Goal: Task Accomplishment & Management: Use online tool/utility

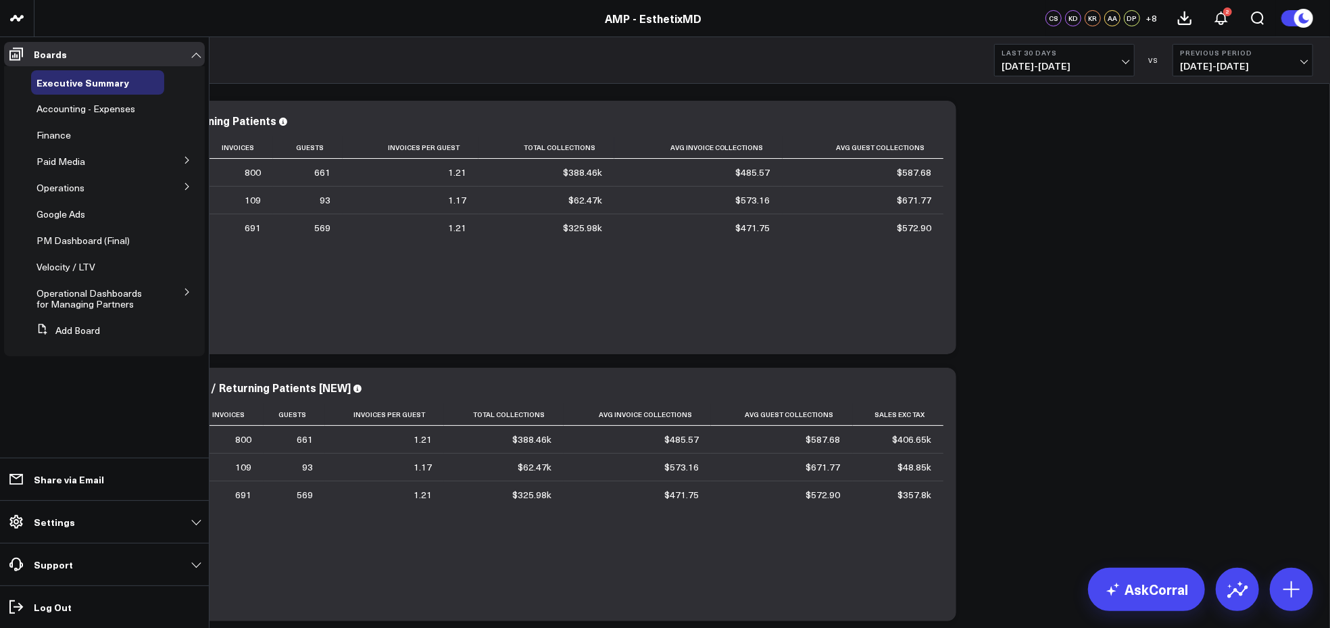
click at [182, 159] on button at bounding box center [187, 159] width 35 height 20
click at [188, 207] on icon at bounding box center [187, 211] width 8 height 8
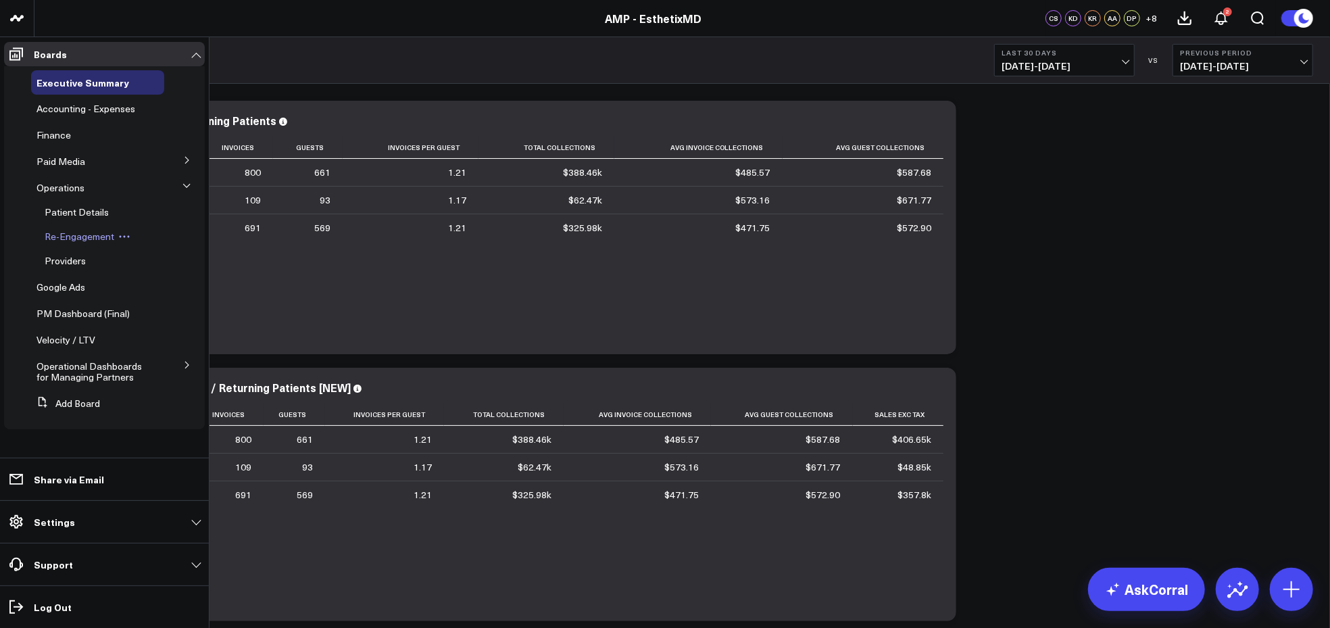
click at [83, 237] on span "Re-Engagement" at bounding box center [80, 236] width 70 height 13
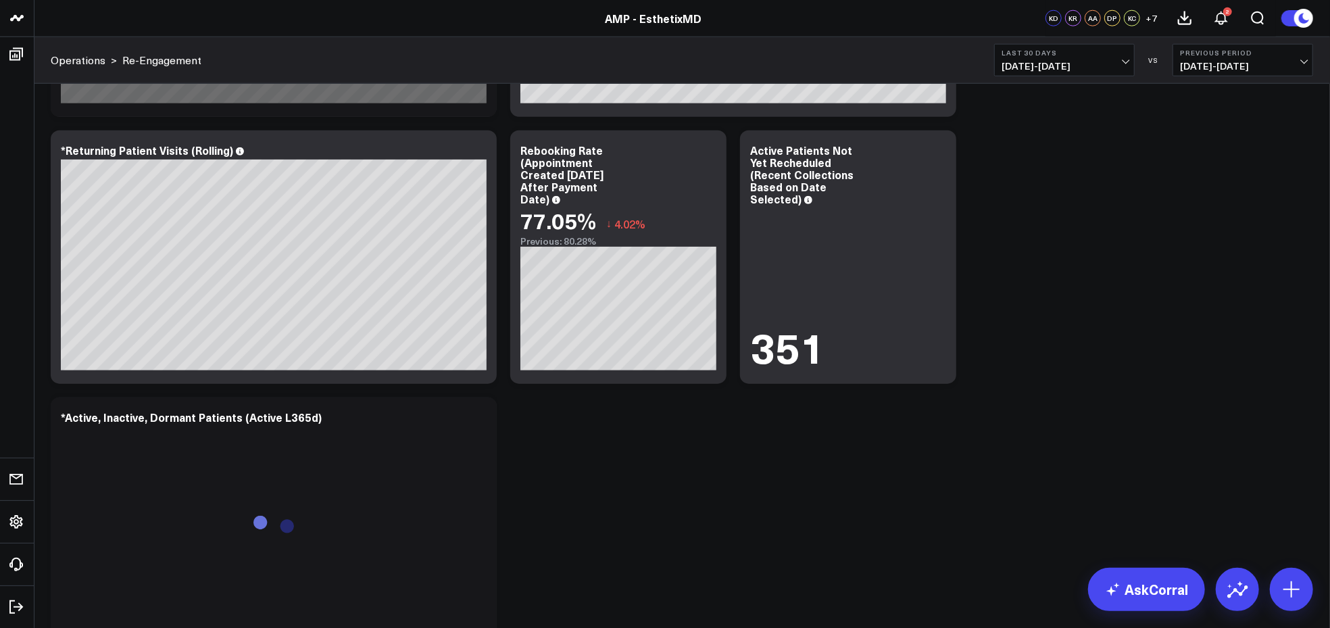
scroll to position [1073, 0]
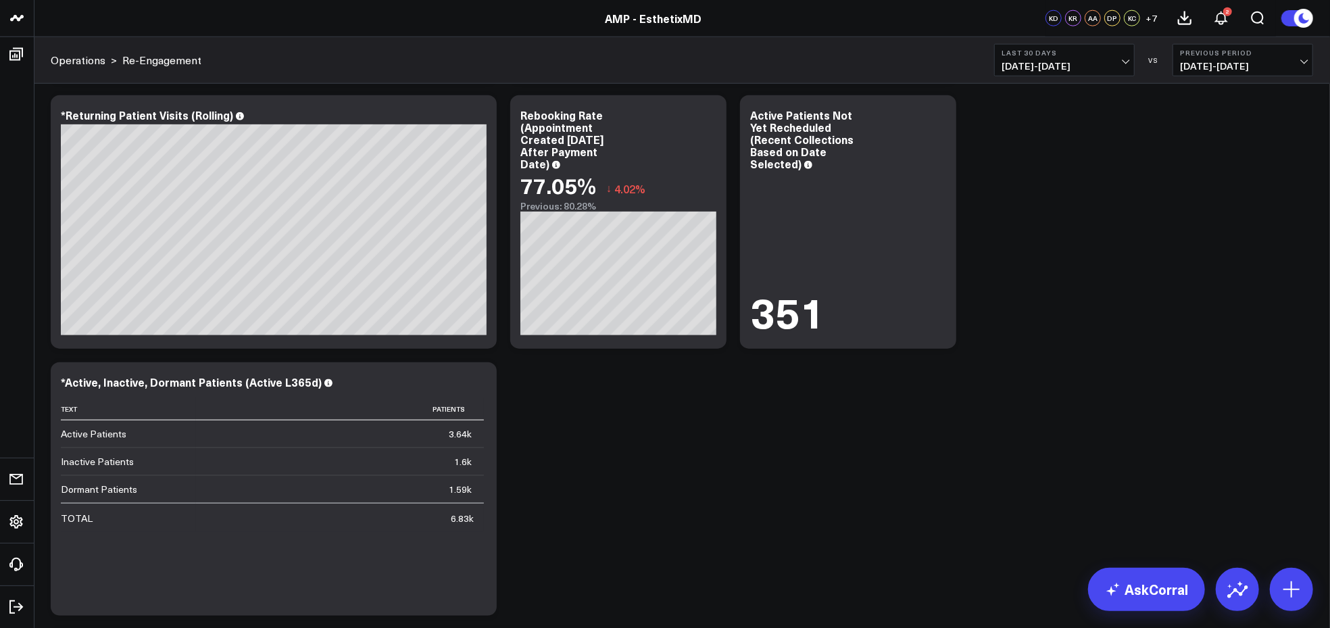
click at [1106, 51] on b "Last 30 Days" at bounding box center [1065, 53] width 126 height 8
click at [1040, 422] on link "Custom Dates" at bounding box center [1064, 432] width 139 height 26
select select "7"
select select "2025"
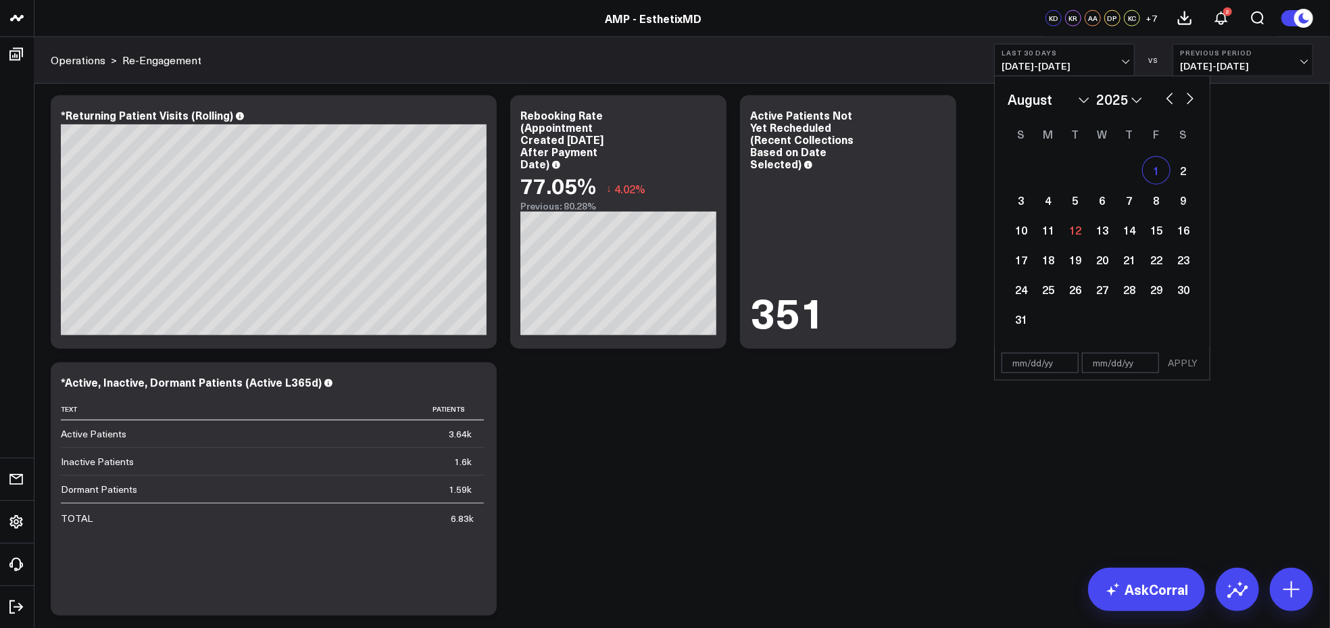
click at [1163, 165] on div "1" at bounding box center [1156, 170] width 27 height 27
type input "08/01/25"
select select "7"
select select "2025"
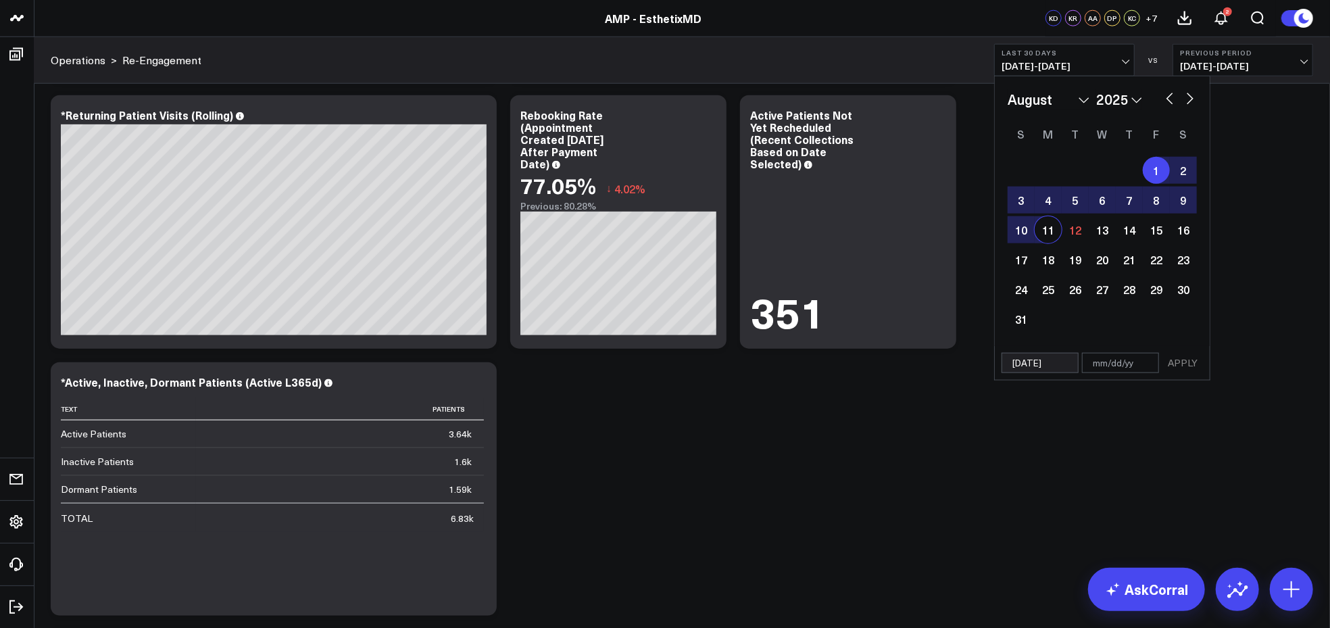
click at [1050, 223] on div "11" at bounding box center [1048, 229] width 27 height 27
type input "[DATE]"
select select "7"
select select "2025"
click at [1174, 360] on button "APPLY" at bounding box center [1183, 363] width 41 height 20
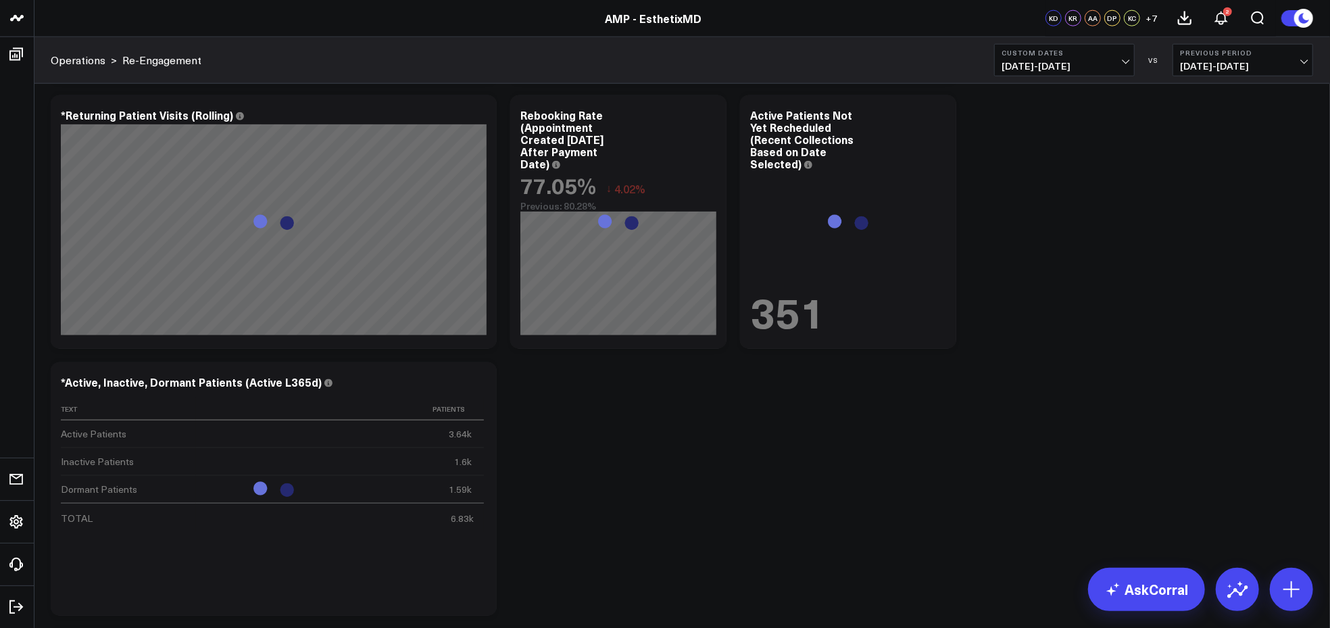
click at [1232, 62] on span "07/21/25 - 07/31/25" at bounding box center [1243, 66] width 126 height 11
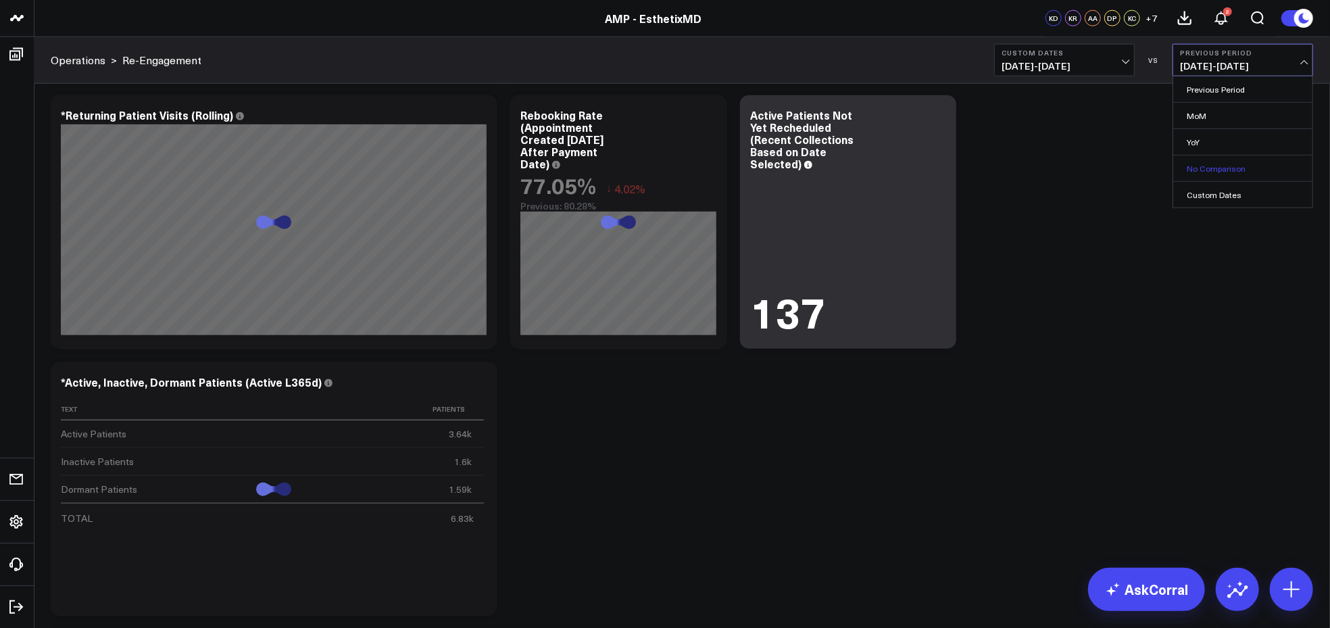
click at [1232, 171] on link "No Comparison" at bounding box center [1243, 168] width 139 height 26
